Goal: Task Accomplishment & Management: Use online tool/utility

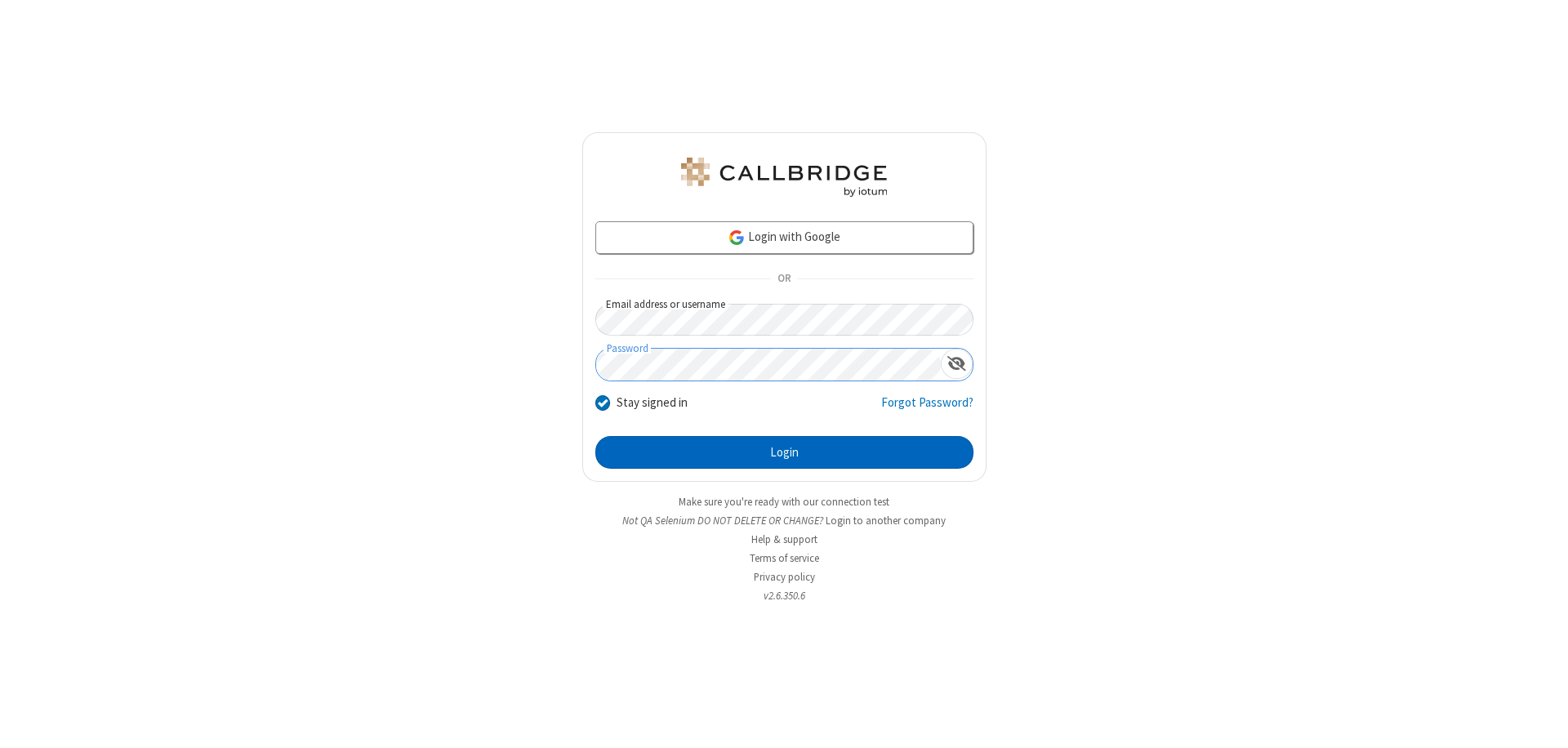
click at [784, 452] on button "Login" at bounding box center [784, 452] width 378 height 33
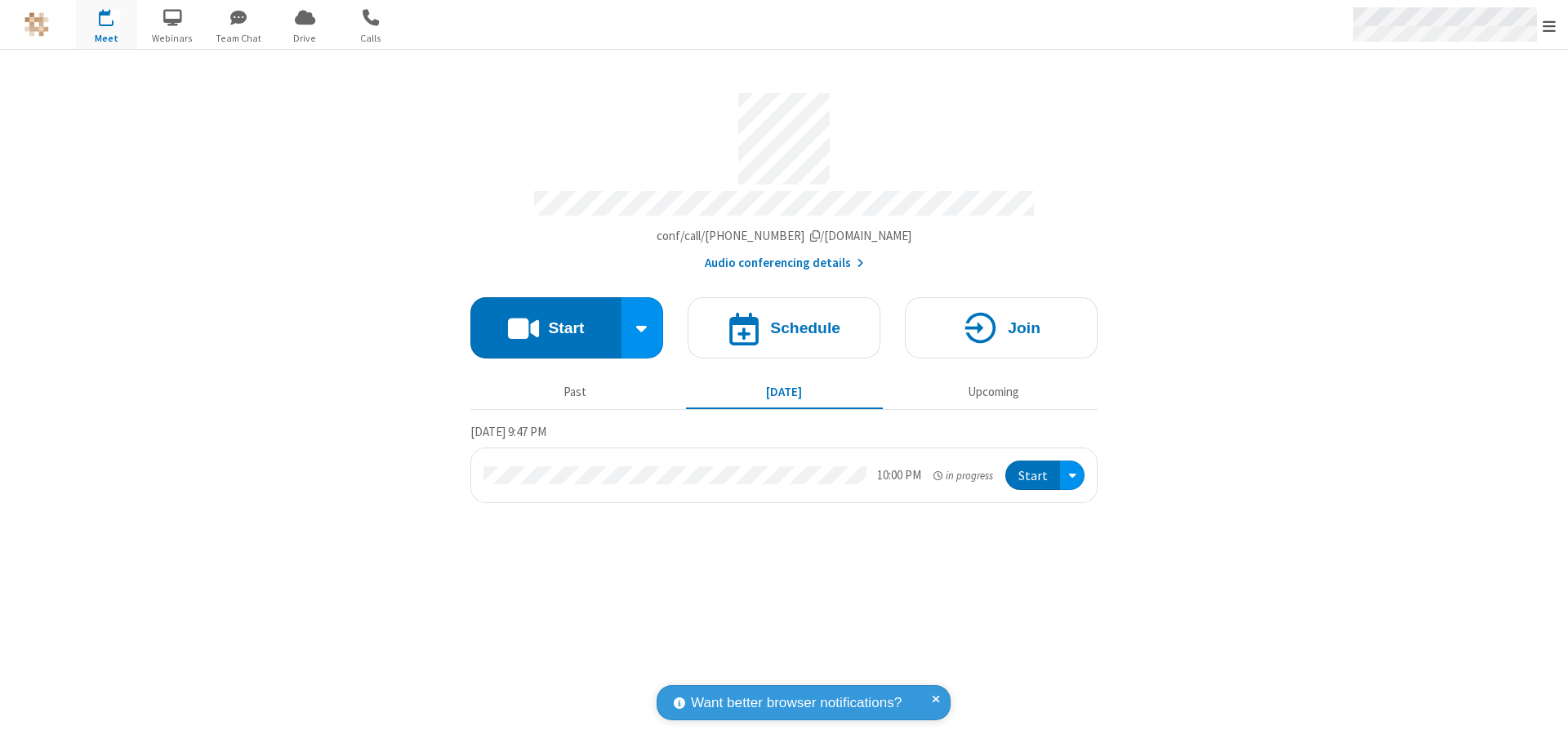
click at [1550, 25] on span "Open menu" at bounding box center [1550, 26] width 13 height 16
click at [305, 38] on span "Drive" at bounding box center [305, 38] width 62 height 14
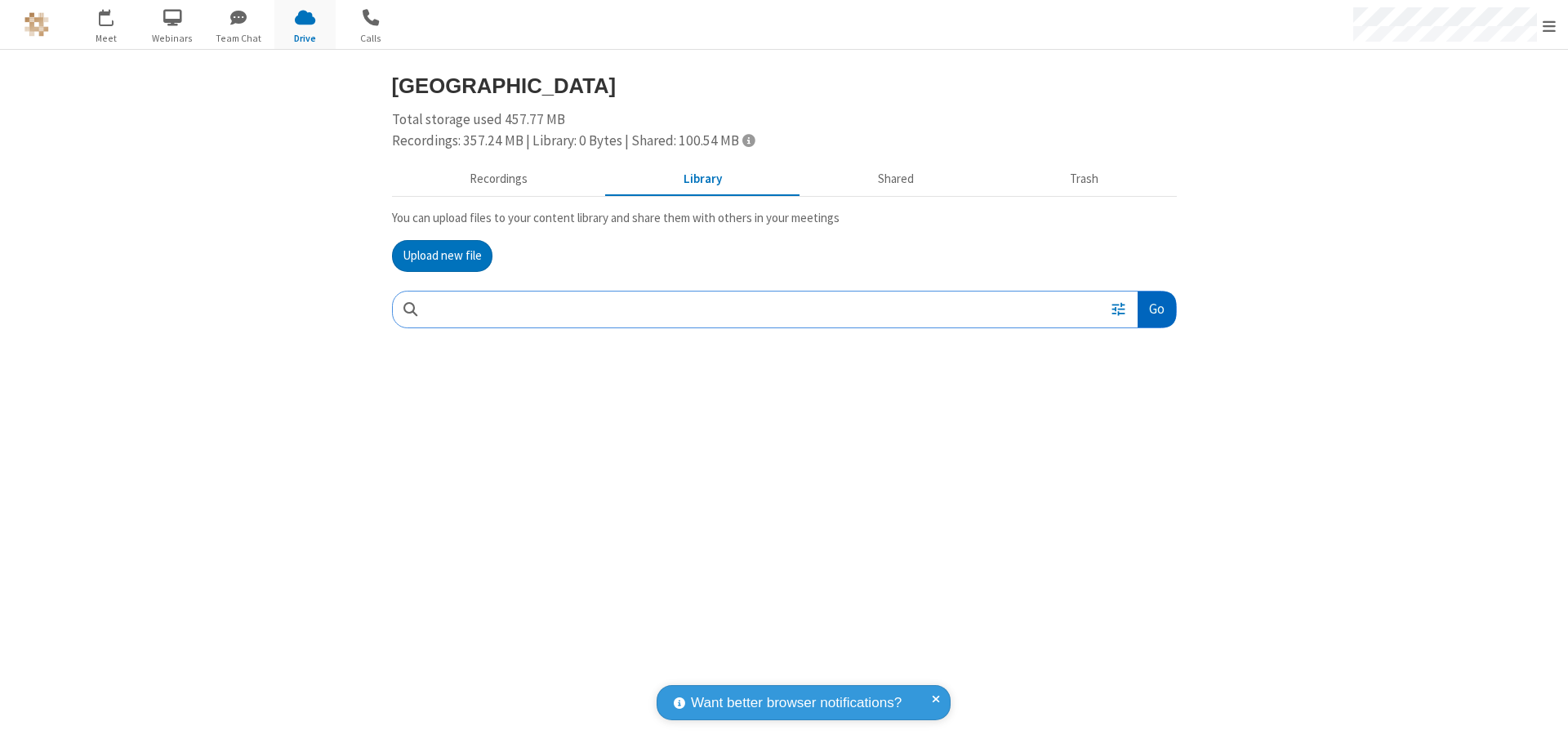
click at [1156, 309] on button "Go" at bounding box center [1156, 310] width 38 height 37
click at [442, 256] on button "Upload new file" at bounding box center [442, 256] width 100 height 33
